Goal: Information Seeking & Learning: Check status

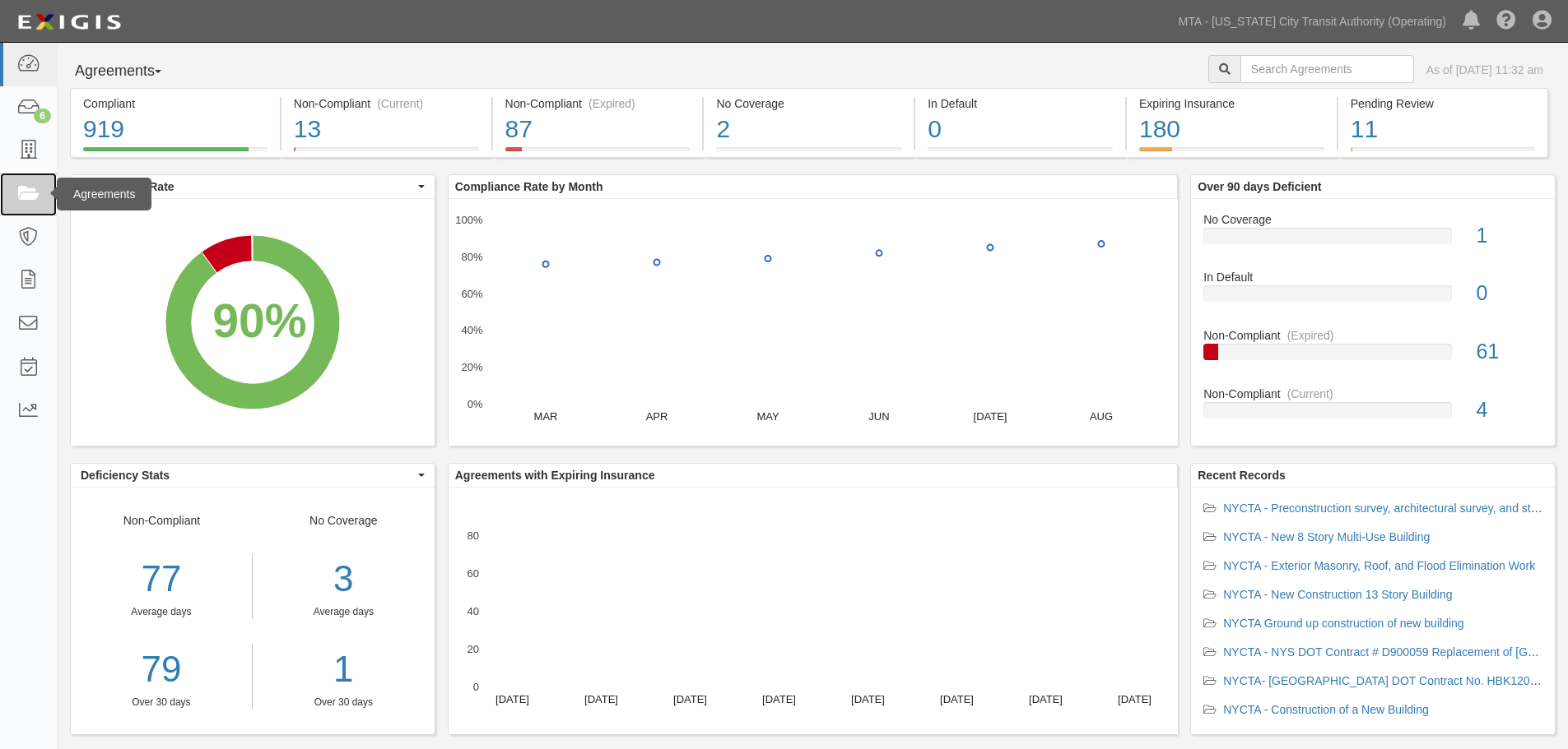
drag, startPoint x: 20, startPoint y: 198, endPoint x: 30, endPoint y: 198, distance: 10.0
click at [20, 198] on icon at bounding box center [28, 195] width 23 height 19
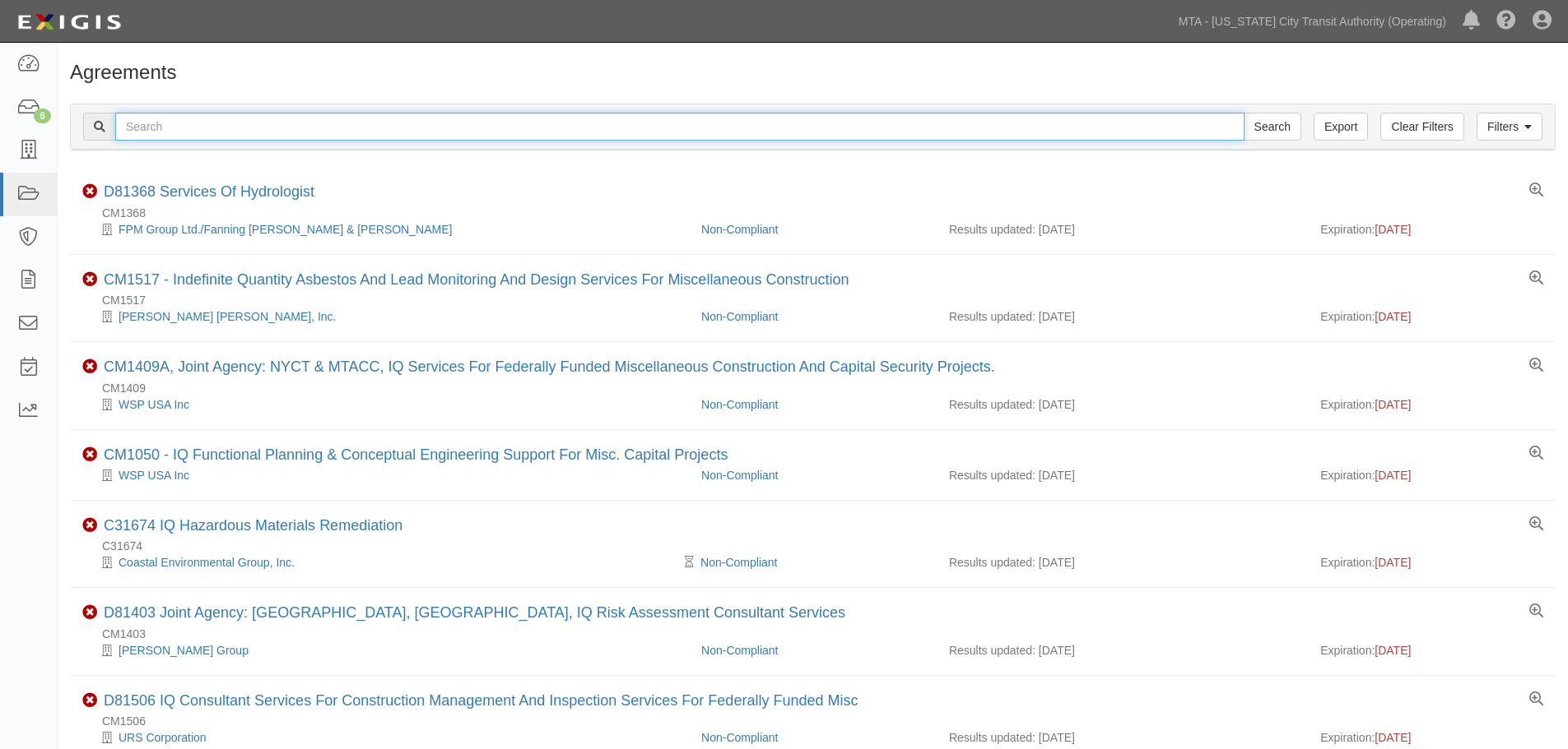
click at [394, 113] on input "text" at bounding box center [679, 126] width 1129 height 28
paste input "71882"
type input "71882"
click at [1243, 113] on input "Search" at bounding box center [1272, 126] width 57 height 28
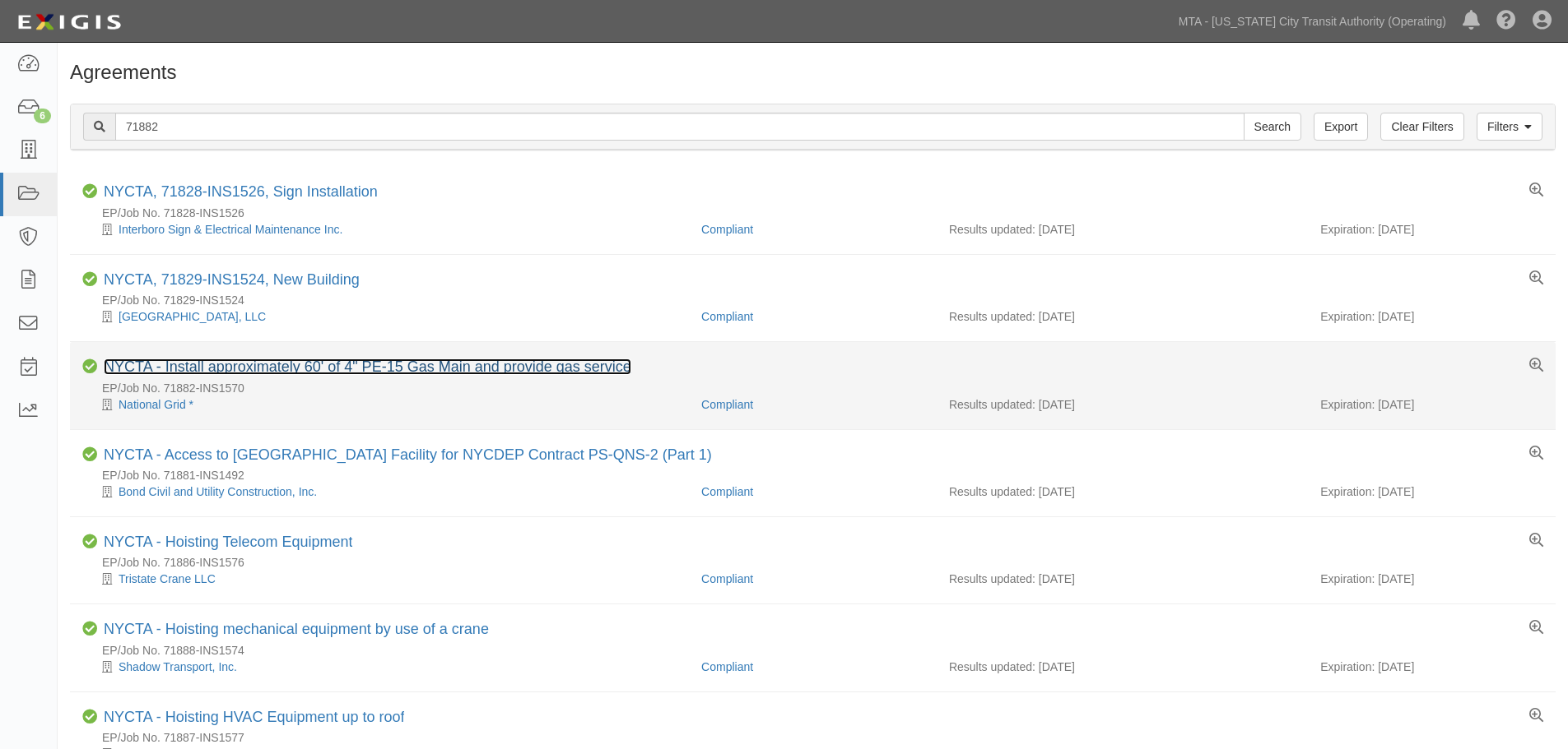
click at [390, 369] on link "NYCTA - Install approximately 60' of 4" PE-15 Gas Main and provide gas service" at bounding box center [367, 367] width 528 height 17
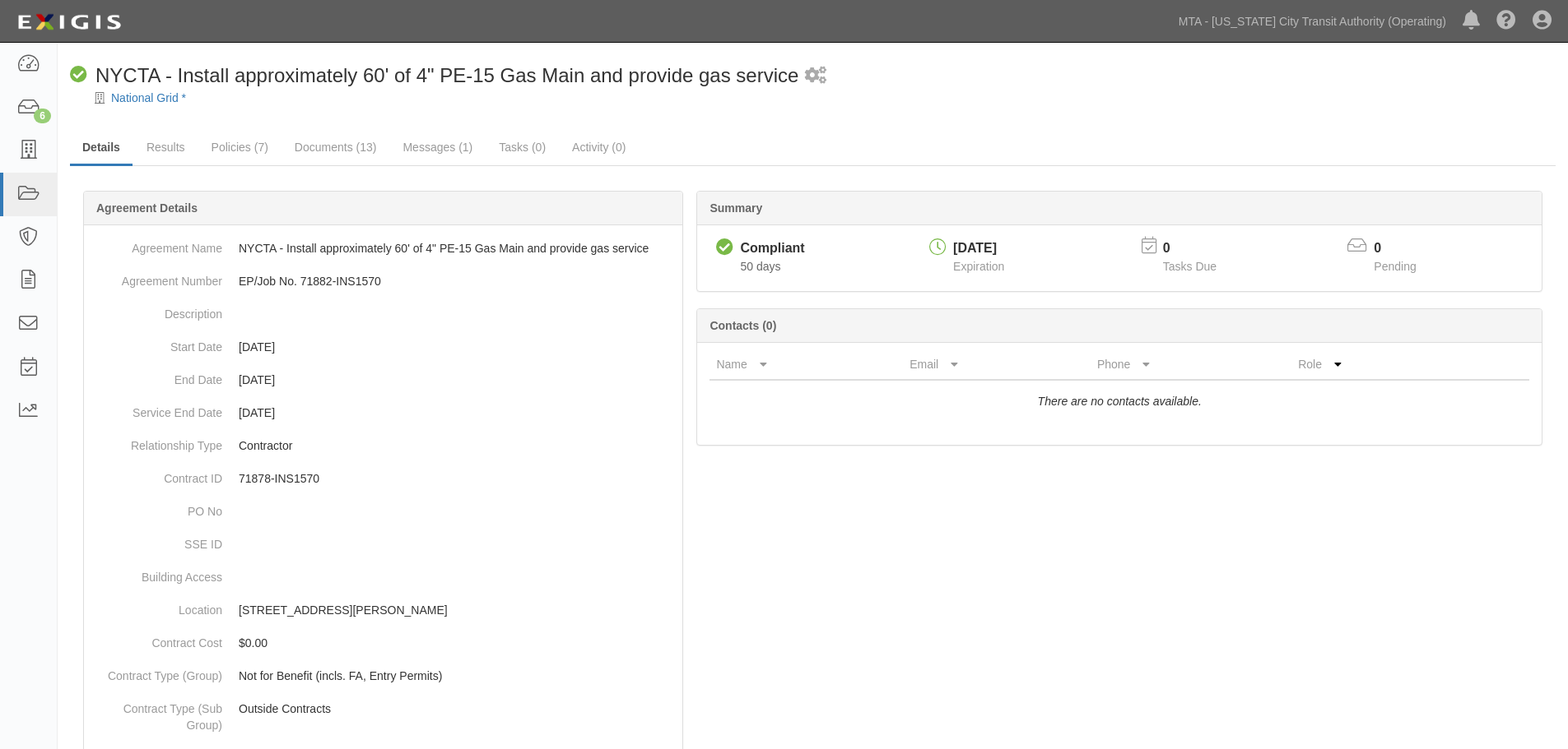
click at [409, 166] on div "Summary Compliant Compliant 50 days [DATE] Expiration 0 Tasks Due 0 Pending Con…" at bounding box center [812, 190] width 1485 height 49
